Goal: Check status: Check status

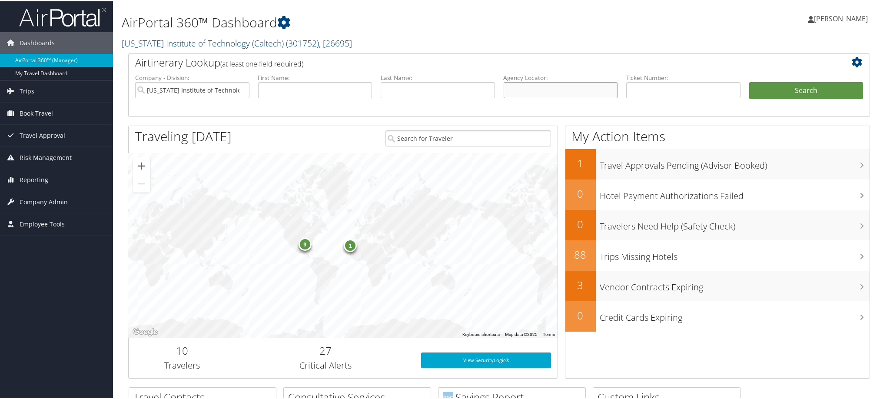
drag, startPoint x: 0, startPoint y: 249, endPoint x: 565, endPoint y: 126, distance: 578.0
click at [567, 97] on input "text" at bounding box center [561, 89] width 114 height 16
click at [561, 97] on input "text" at bounding box center [561, 89] width 114 height 16
type input "CN9LYS"
click at [828, 98] on button "Search" at bounding box center [806, 89] width 114 height 17
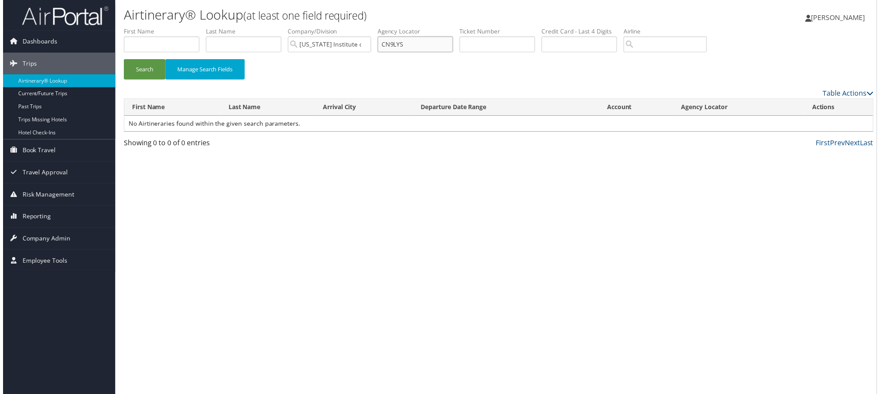
drag, startPoint x: 554, startPoint y: 66, endPoint x: 376, endPoint y: 114, distance: 184.6
click at [376, 88] on form "First Name Last Name Departure City Arrival City Company/Division California In…" at bounding box center [499, 57] width 755 height 61
type input "0062342459403"
click at [122, 60] on button "Search" at bounding box center [143, 70] width 42 height 20
click at [141, 80] on button "Search" at bounding box center [143, 70] width 42 height 20
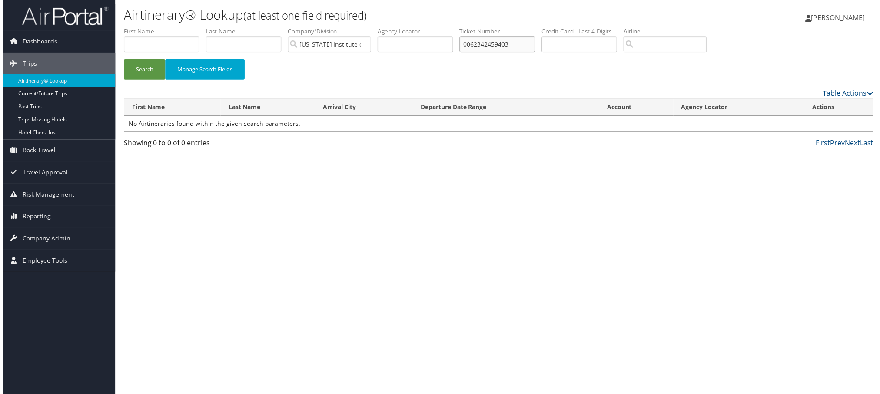
drag, startPoint x: 704, startPoint y: 64, endPoint x: 328, endPoint y: 146, distance: 385.5
click at [353, 88] on form "First Name Last Name Departure City Arrival City Company/Division California In…" at bounding box center [499, 57] width 755 height 61
type input "Stills"
click at [122, 60] on button "Search" at bounding box center [143, 70] width 42 height 20
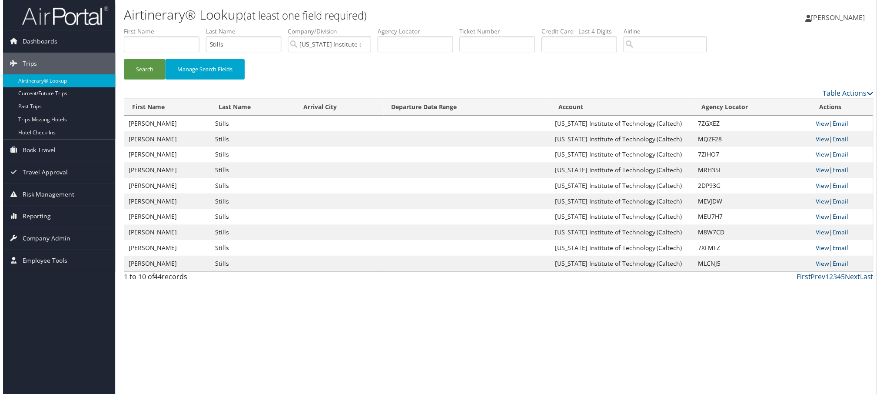
drag, startPoint x: 363, startPoint y: 392, endPoint x: 484, endPoint y: 394, distance: 120.8
click at [484, 393] on html "Menu Dashboards ► AirPortal 360™ (Manager) My Travel Dashboard Trips ► Airtiner…" at bounding box center [442, 199] width 885 height 399
click at [827, 128] on link "View" at bounding box center [824, 124] width 13 height 8
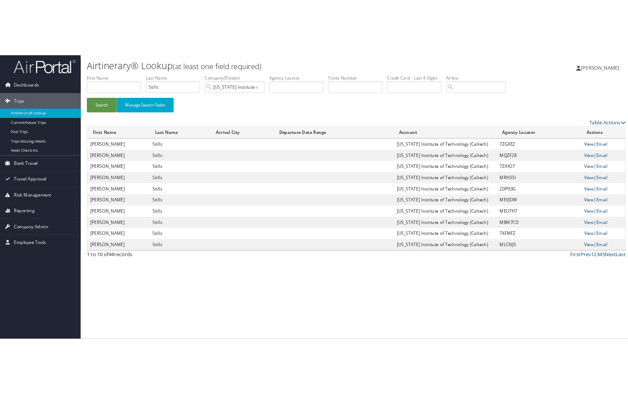
scroll to position [101, 1]
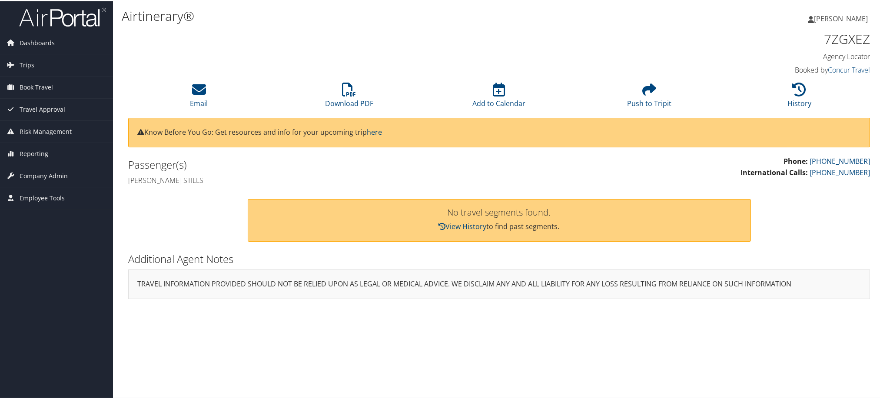
scroll to position [62, 0]
click at [342, 77] on li "Download PDF" at bounding box center [349, 94] width 150 height 35
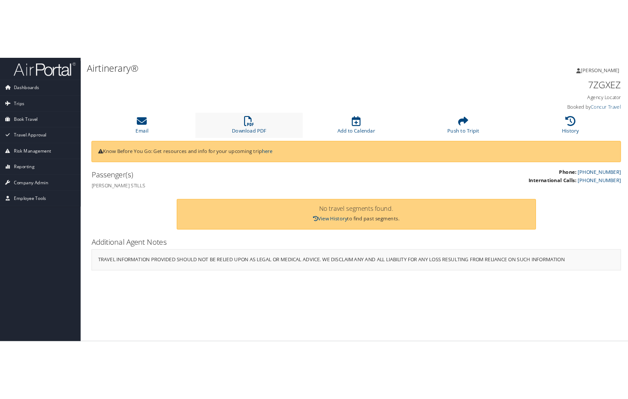
scroll to position [86, 0]
